Goal: Information Seeking & Learning: Learn about a topic

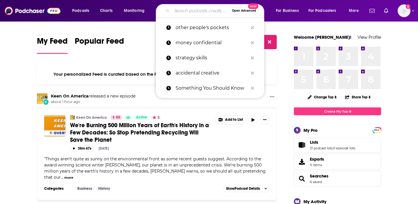
click at [173, 8] on input "Search podcasts, credits, & more..." at bounding box center [201, 10] width 58 height 9
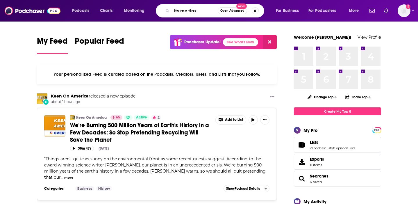
type input "its me tinx"
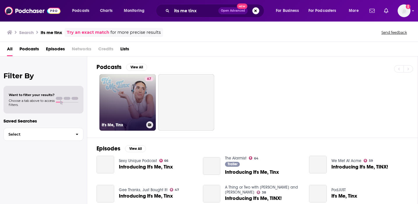
click at [124, 113] on link "67 It's Me, Tinx" at bounding box center [127, 102] width 56 height 56
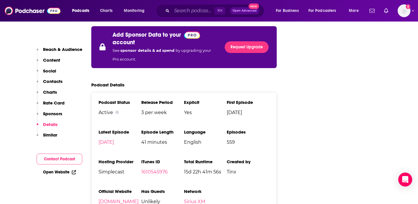
scroll to position [1131, 0]
